Goal: Information Seeking & Learning: Learn about a topic

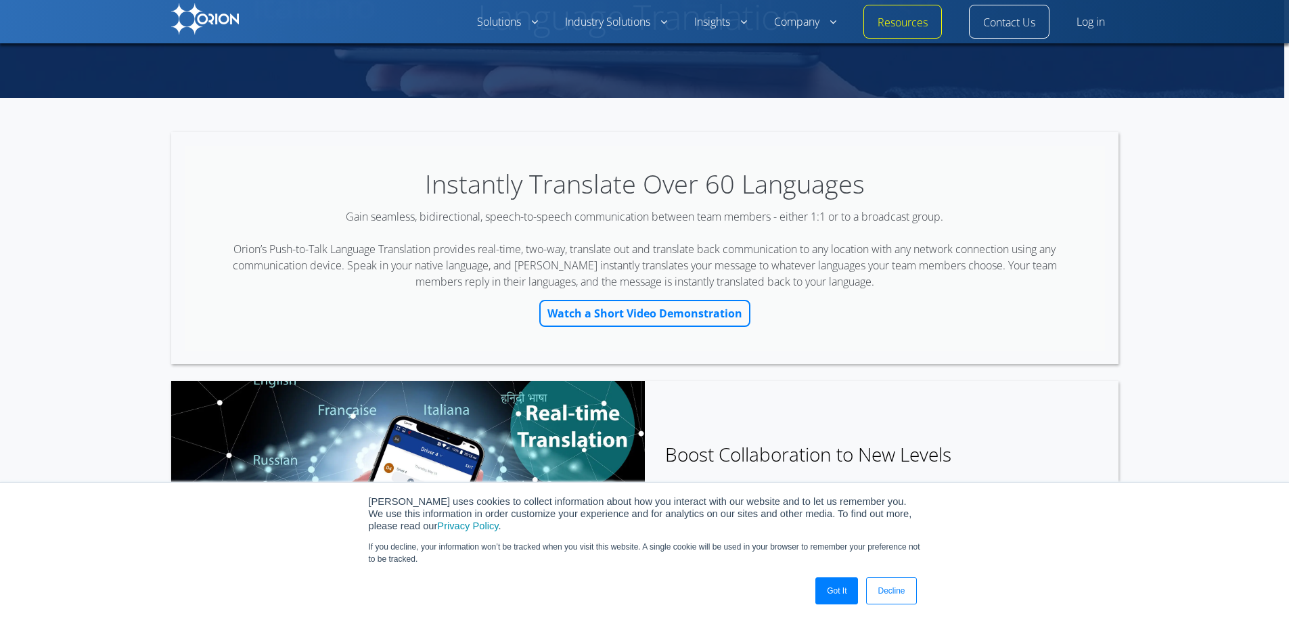
scroll to position [203, 0]
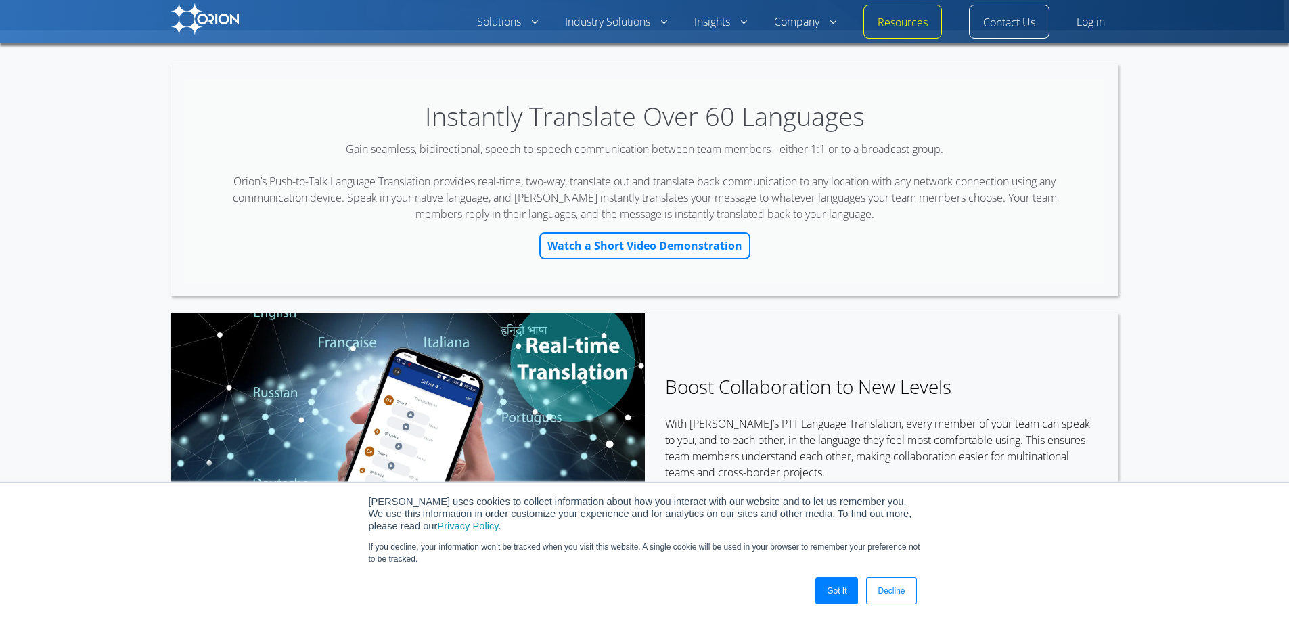
click at [831, 594] on link "Got It" at bounding box center [837, 590] width 43 height 27
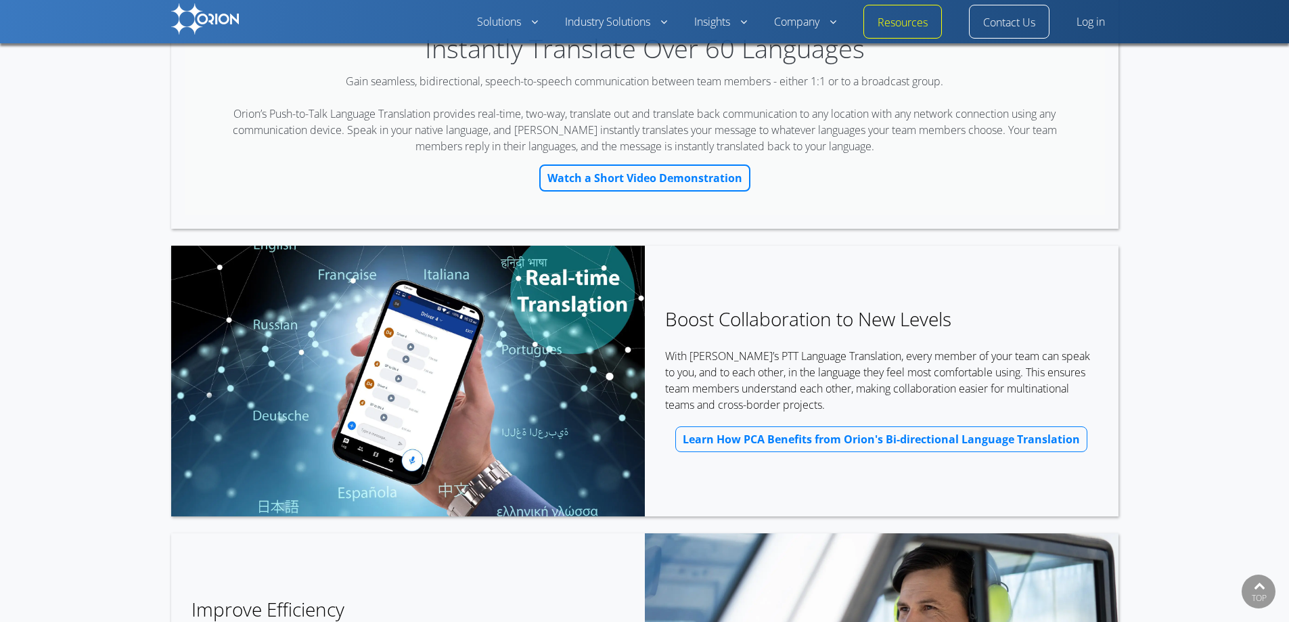
scroll to position [0, 0]
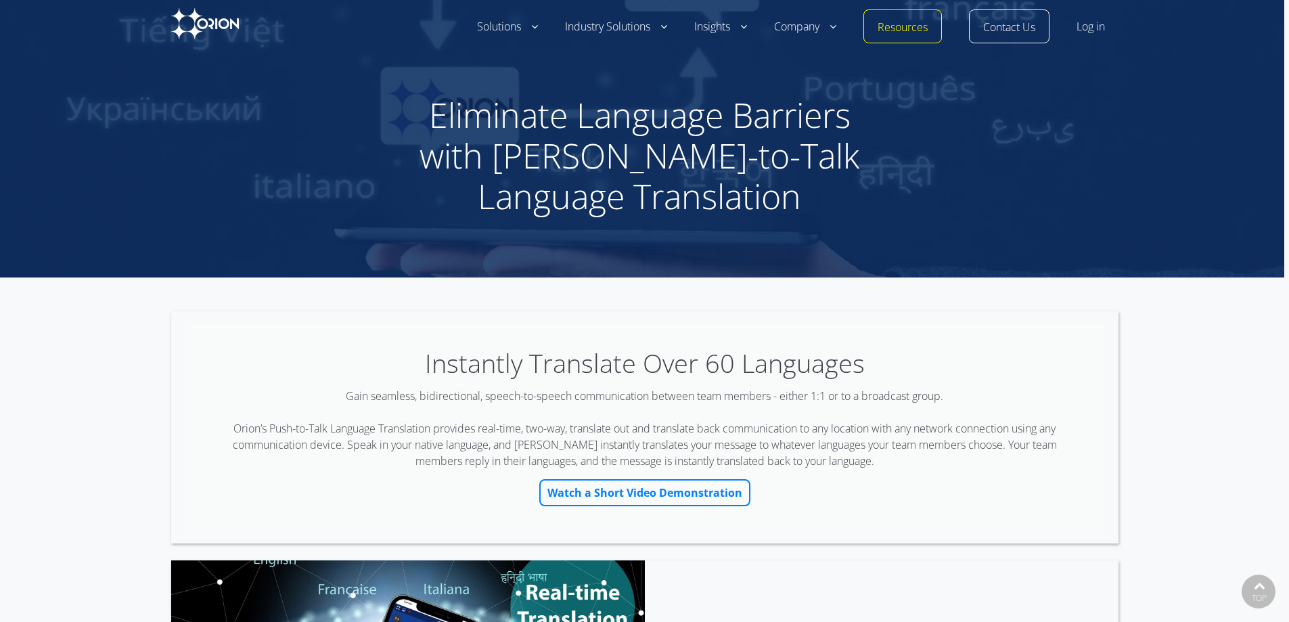
drag, startPoint x: 1116, startPoint y: 326, endPoint x: 1140, endPoint y: 85, distance: 242.2
drag, startPoint x: 351, startPoint y: 397, endPoint x: 946, endPoint y: 397, distance: 594.3
click at [946, 397] on div "Gain seamless, bidirectional, speech-to-speech communication between team membe…" at bounding box center [644, 428] width 873 height 81
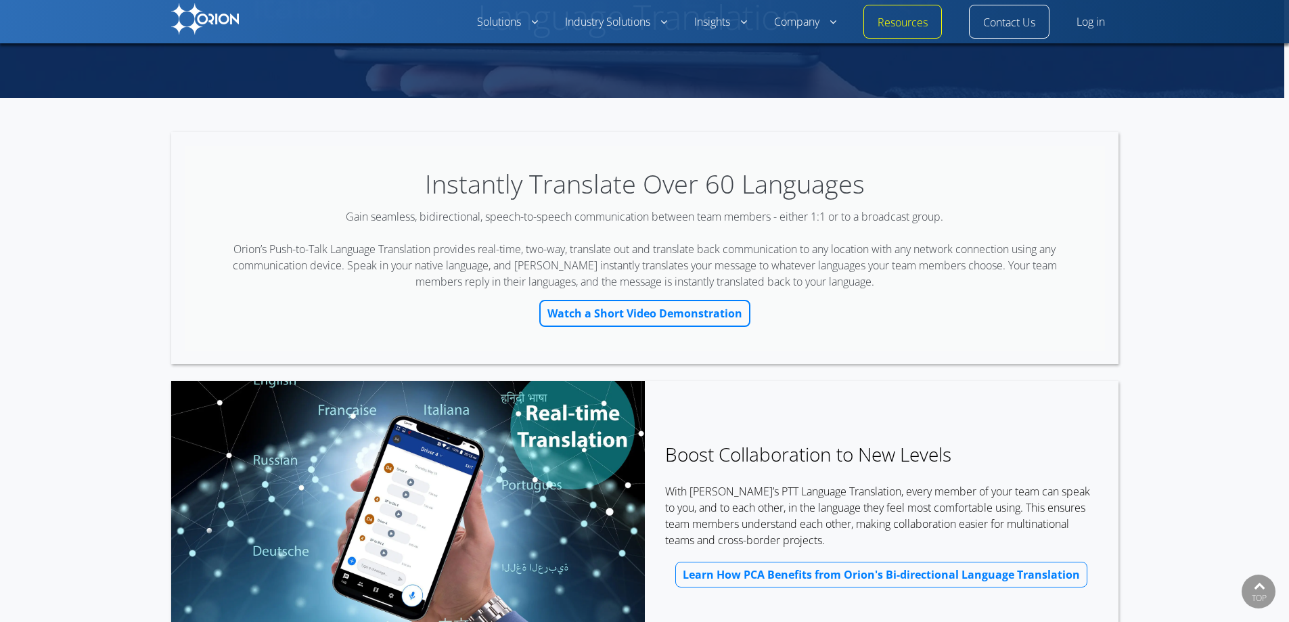
scroll to position [271, 0]
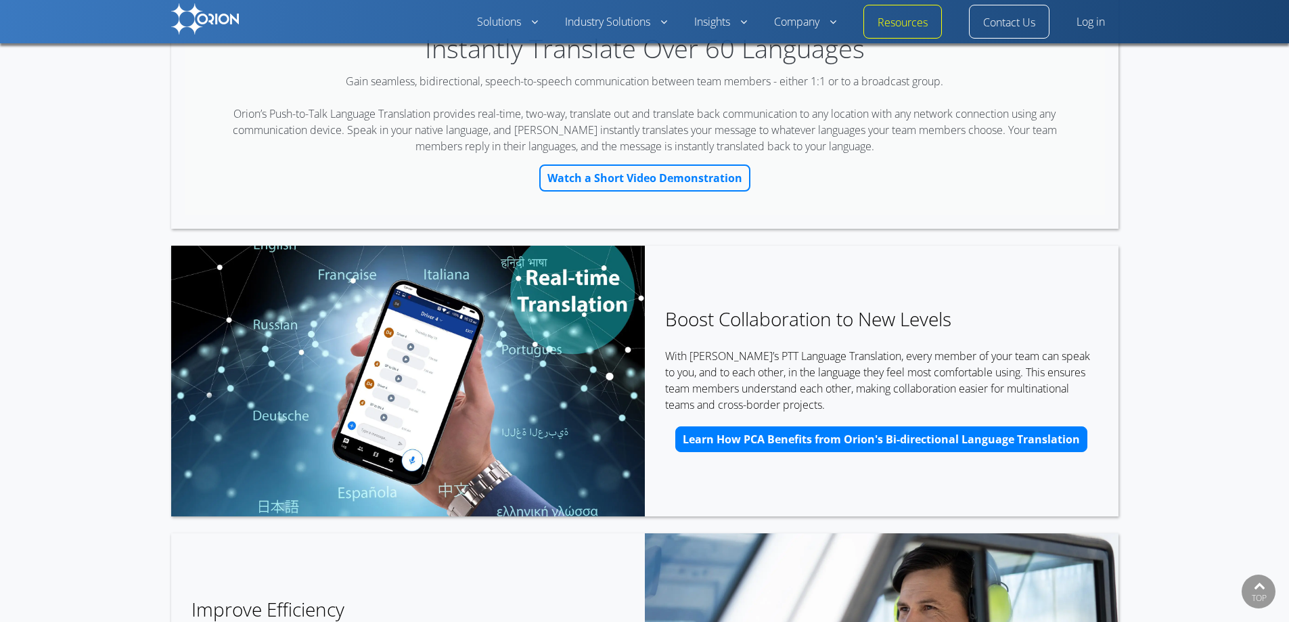
click at [805, 439] on span "Learn How PCA Benefits from Orion's Bi-directional Language Translation" at bounding box center [881, 439] width 397 height 11
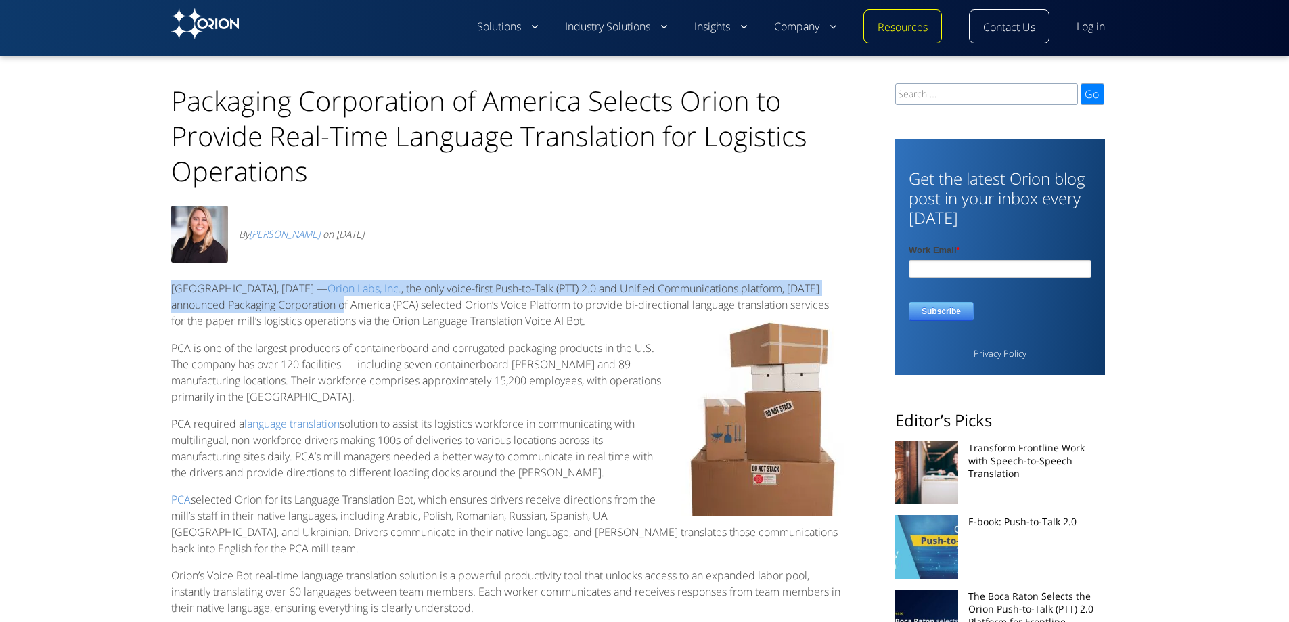
drag, startPoint x: 177, startPoint y: 290, endPoint x: 353, endPoint y: 304, distance: 175.8
click at [353, 304] on p "[GEOGRAPHIC_DATA], [DATE] — Orion Labs, Inc ., the only voice-first Push-to-Tal…" at bounding box center [507, 304] width 673 height 49
click at [353, 304] on span "., the only voice-first Push-to-Talk (PTT) 2.0 and Unified Communications platf…" at bounding box center [500, 304] width 658 height 47
drag, startPoint x: 356, startPoint y: 306, endPoint x: 177, endPoint y: 288, distance: 179.5
click at [177, 288] on p "[GEOGRAPHIC_DATA], [DATE] — Orion Labs, Inc ., the only voice-first Push-to-Tal…" at bounding box center [507, 304] width 673 height 49
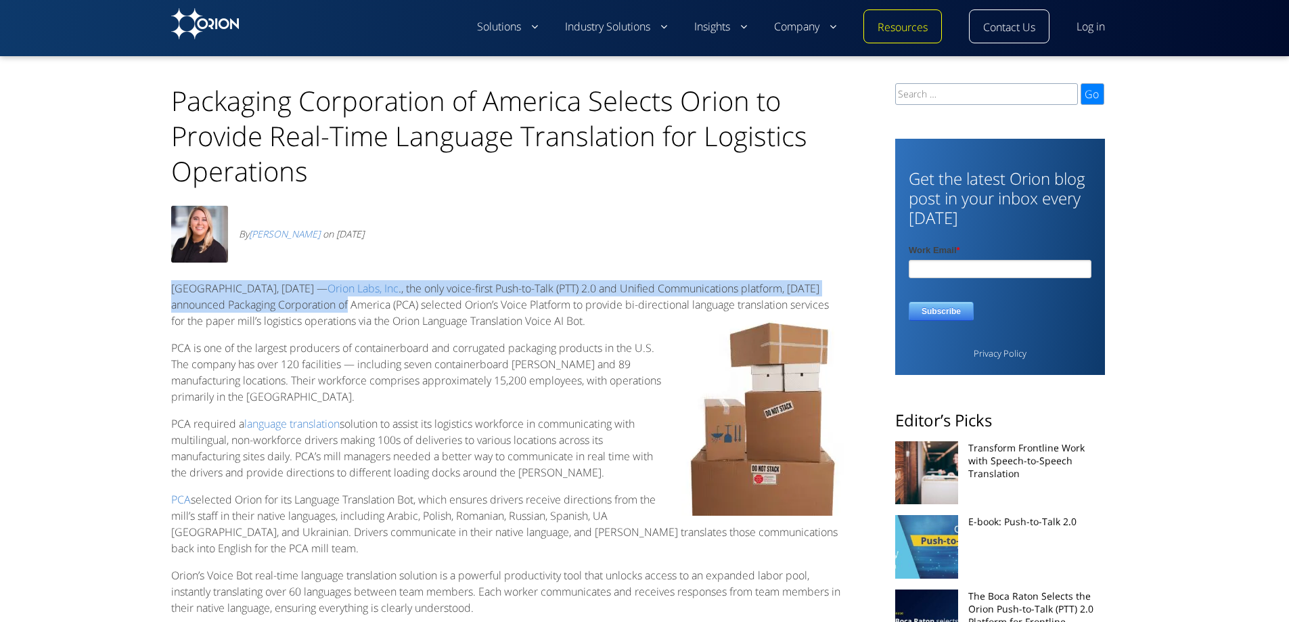
click at [177, 288] on span "[GEOGRAPHIC_DATA], [DATE] —" at bounding box center [249, 288] width 156 height 15
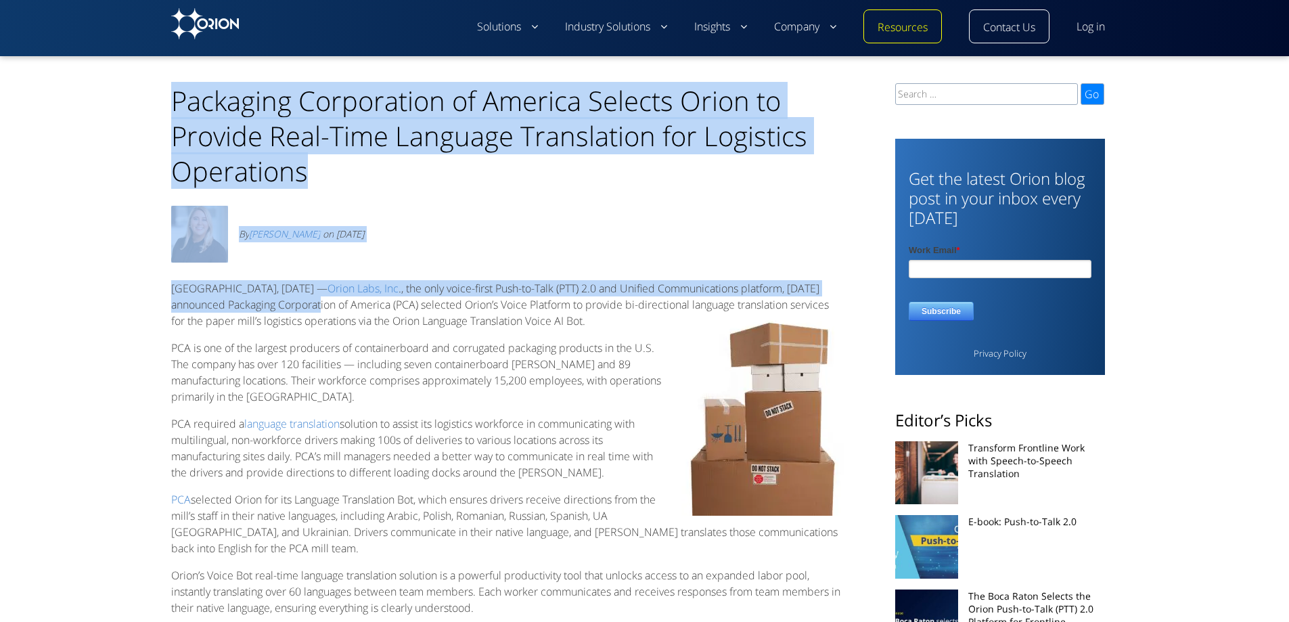
drag, startPoint x: 175, startPoint y: 291, endPoint x: 334, endPoint y: 301, distance: 158.7
click at [332, 301] on div "TOP Packaging Corporation of America Selects Orion to Provide Real-Time Languag…" at bounding box center [645, 501] width 1246 height 890
drag, startPoint x: 334, startPoint y: 301, endPoint x: 342, endPoint y: 302, distance: 8.2
click at [335, 301] on span "., the only voice-first Push-to-Talk (PTT) 2.0 and Unified Communications platf…" at bounding box center [500, 304] width 658 height 47
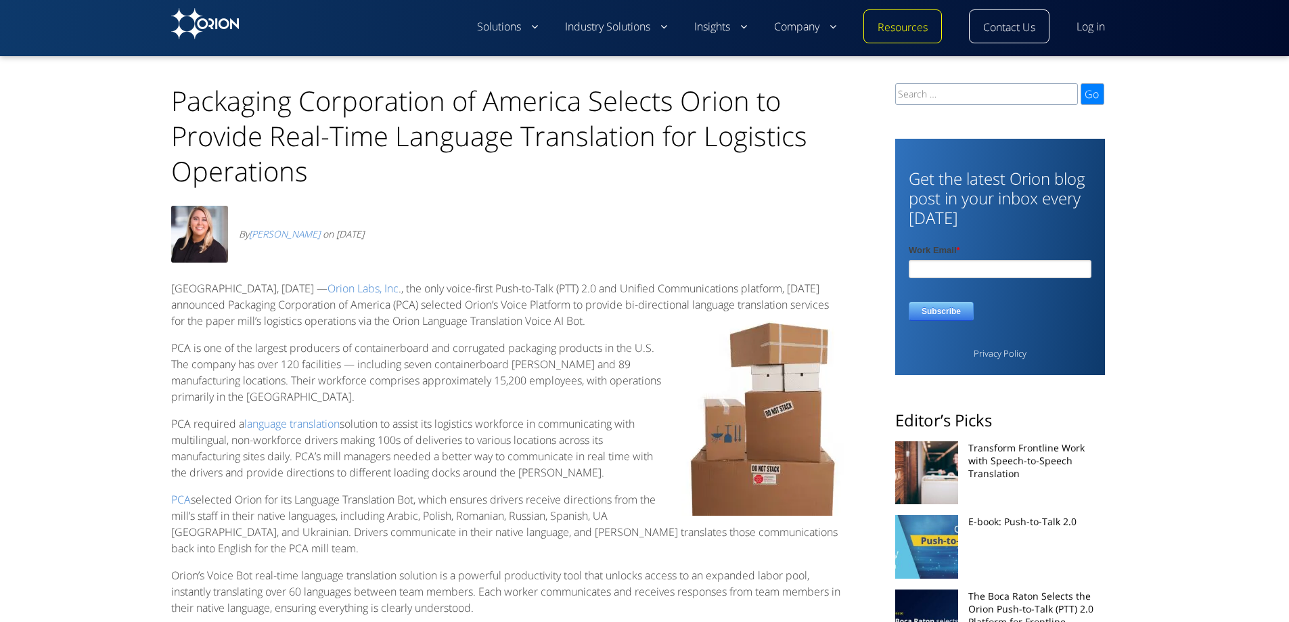
click at [359, 306] on span "., the only voice-first Push-to-Talk (PTT) 2.0 and Unified Communications platf…" at bounding box center [500, 304] width 658 height 47
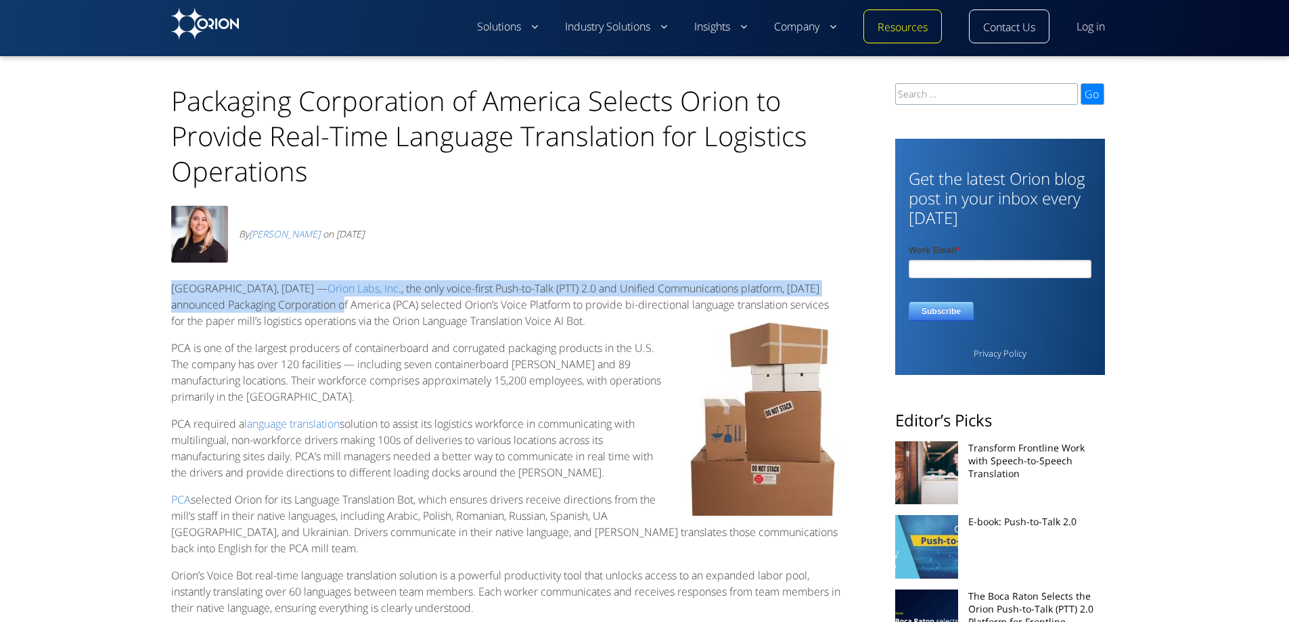
drag, startPoint x: 353, startPoint y: 305, endPoint x: 177, endPoint y: 288, distance: 176.7
click at [177, 288] on p "[GEOGRAPHIC_DATA], [DATE] — Orion Labs, Inc ., the only voice-first Push-to-Tal…" at bounding box center [507, 304] width 673 height 49
click at [177, 288] on span "[GEOGRAPHIC_DATA], [DATE] —" at bounding box center [249, 288] width 156 height 15
drag, startPoint x: 177, startPoint y: 288, endPoint x: 384, endPoint y: 305, distance: 207.8
click at [384, 305] on p "[GEOGRAPHIC_DATA], [DATE] — Orion Labs, Inc ., the only voice-first Push-to-Tal…" at bounding box center [507, 304] width 673 height 49
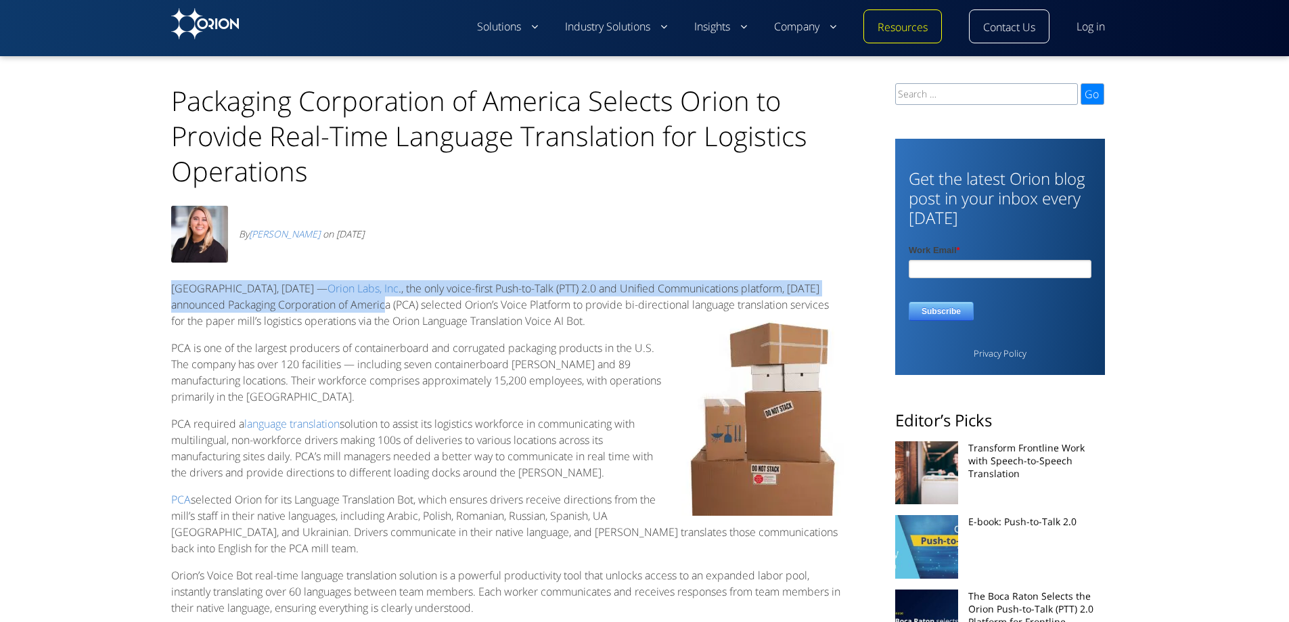
click at [265, 302] on span "., the only voice-first Push-to-Talk (PTT) 2.0 and Unified Communications platf…" at bounding box center [500, 304] width 658 height 47
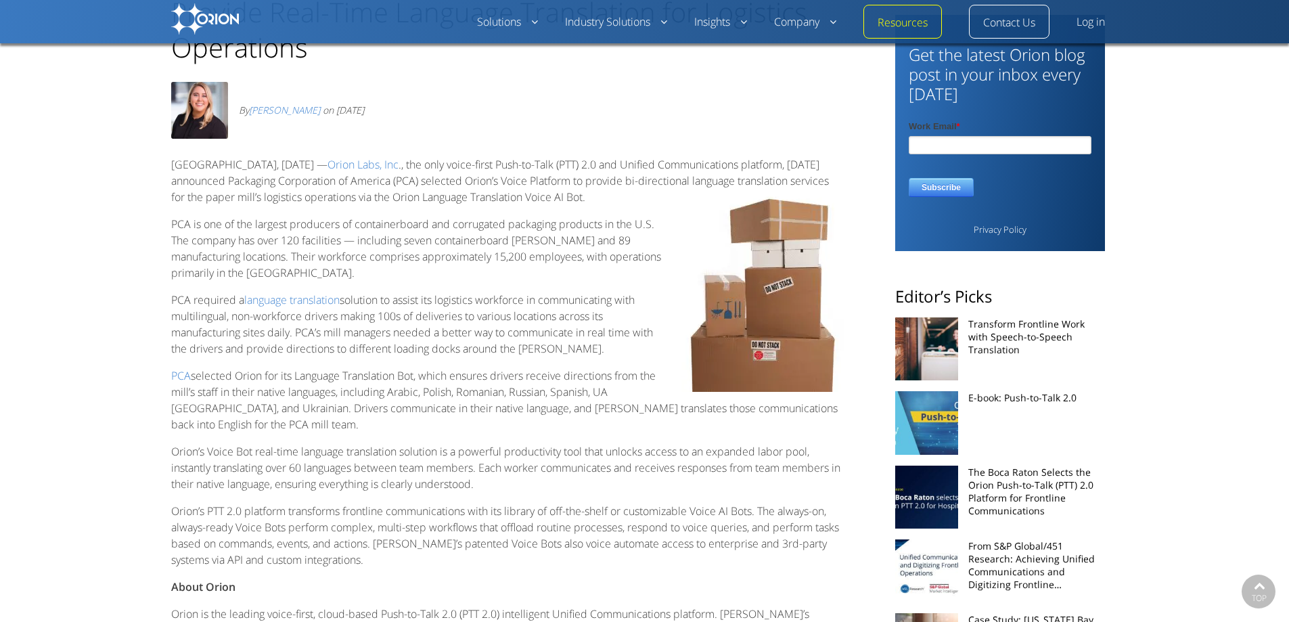
scroll to position [135, 0]
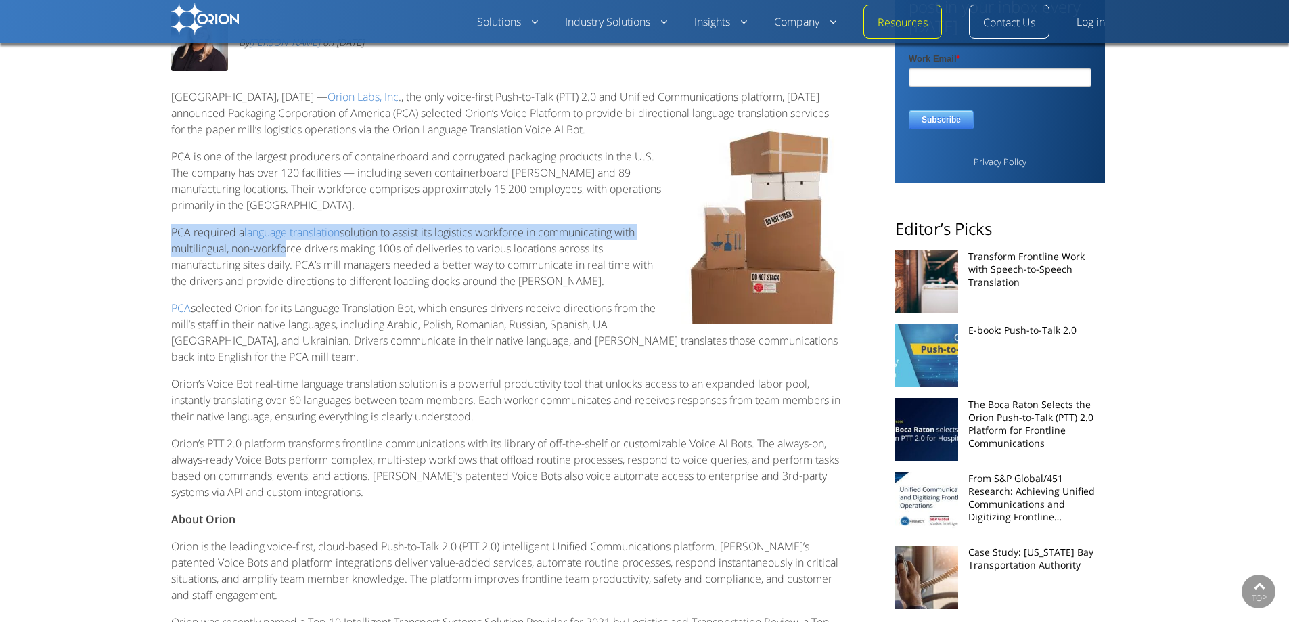
drag, startPoint x: 177, startPoint y: 233, endPoint x: 285, endPoint y: 248, distance: 108.6
click at [285, 248] on span "PCA required a language translation solution to assist its logistics workforce …" at bounding box center [412, 257] width 482 height 64
drag, startPoint x: 178, startPoint y: 234, endPoint x: 348, endPoint y: 243, distance: 170.1
click at [348, 243] on span "PCA required a language translation solution to assist its logistics workforce …" at bounding box center [412, 257] width 482 height 64
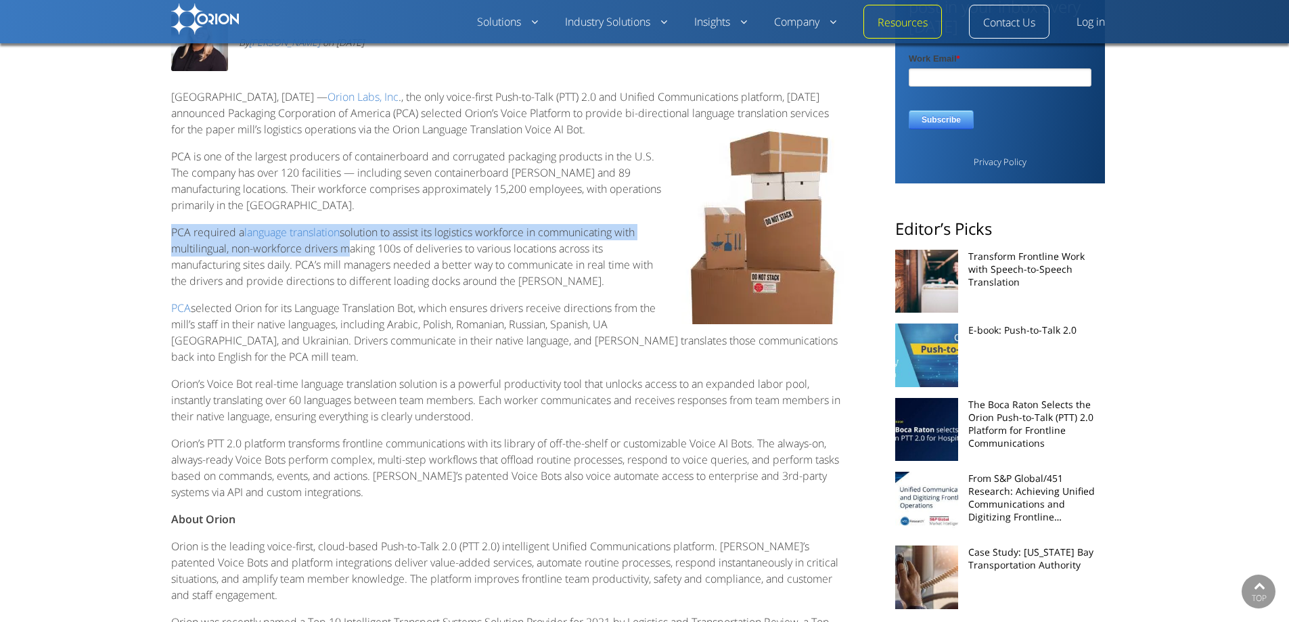
click at [344, 253] on span "PCA required a language translation solution to assist its logistics workforce …" at bounding box center [412, 257] width 482 height 64
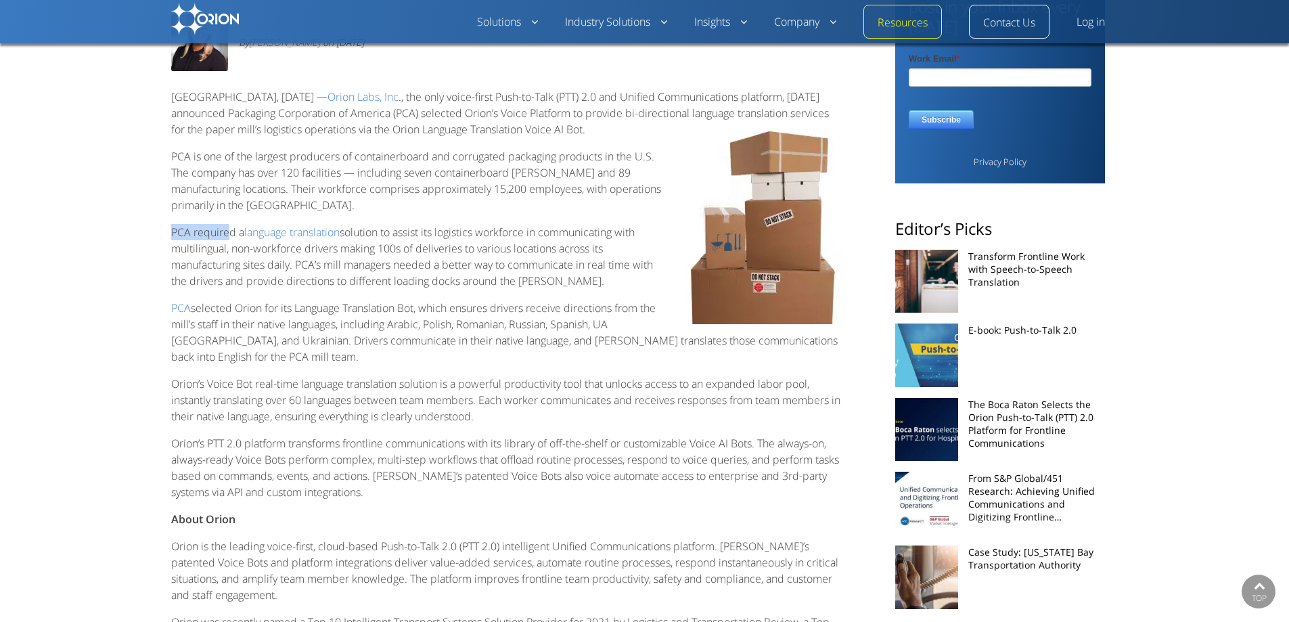
drag, startPoint x: 176, startPoint y: 233, endPoint x: 236, endPoint y: 239, distance: 60.5
click at [236, 239] on span "PCA required a language translation solution to assist its logistics workforce …" at bounding box center [412, 257] width 482 height 64
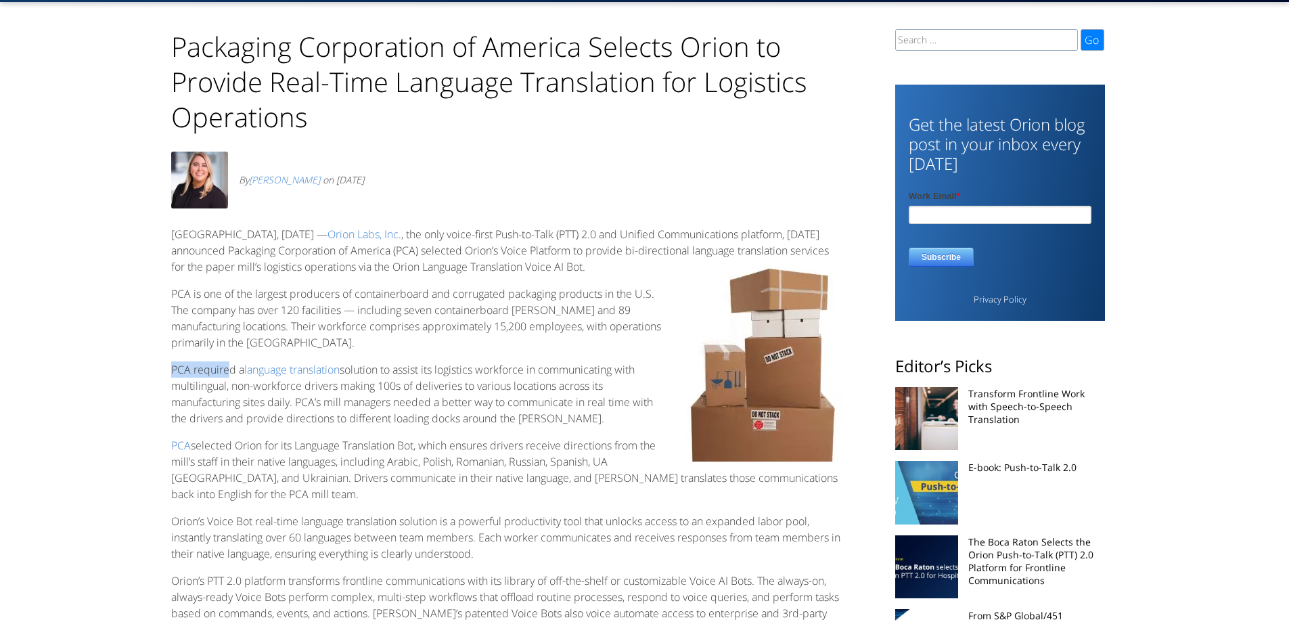
scroll to position [0, 0]
